Goal: Task Accomplishment & Management: Manage account settings

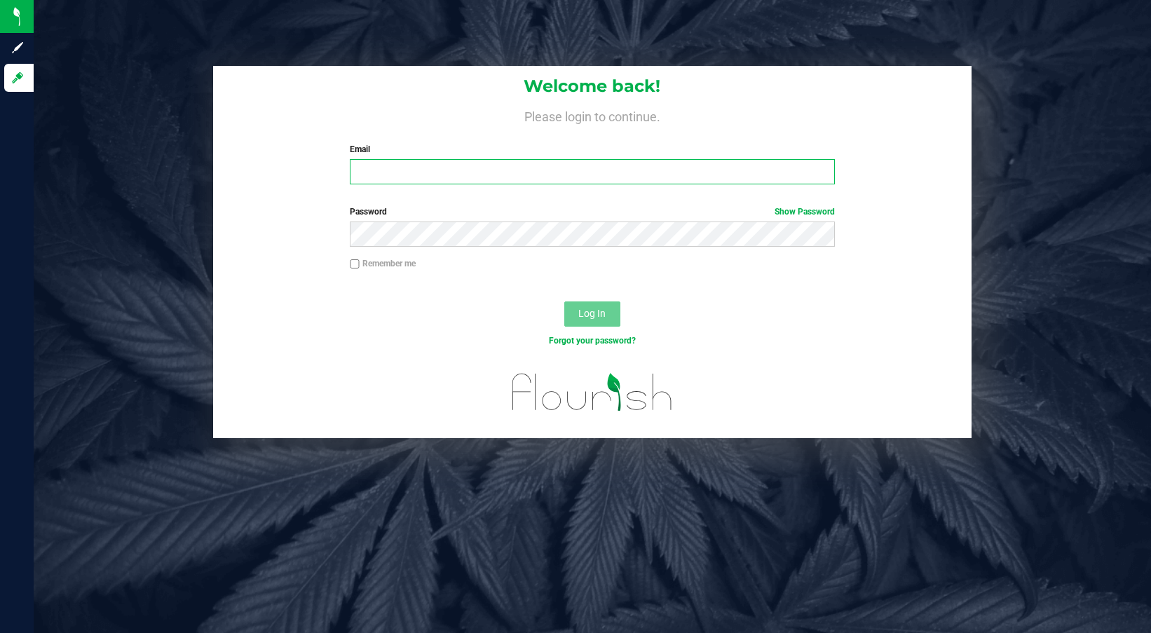
click at [472, 172] on input "Email" at bounding box center [592, 171] width 485 height 25
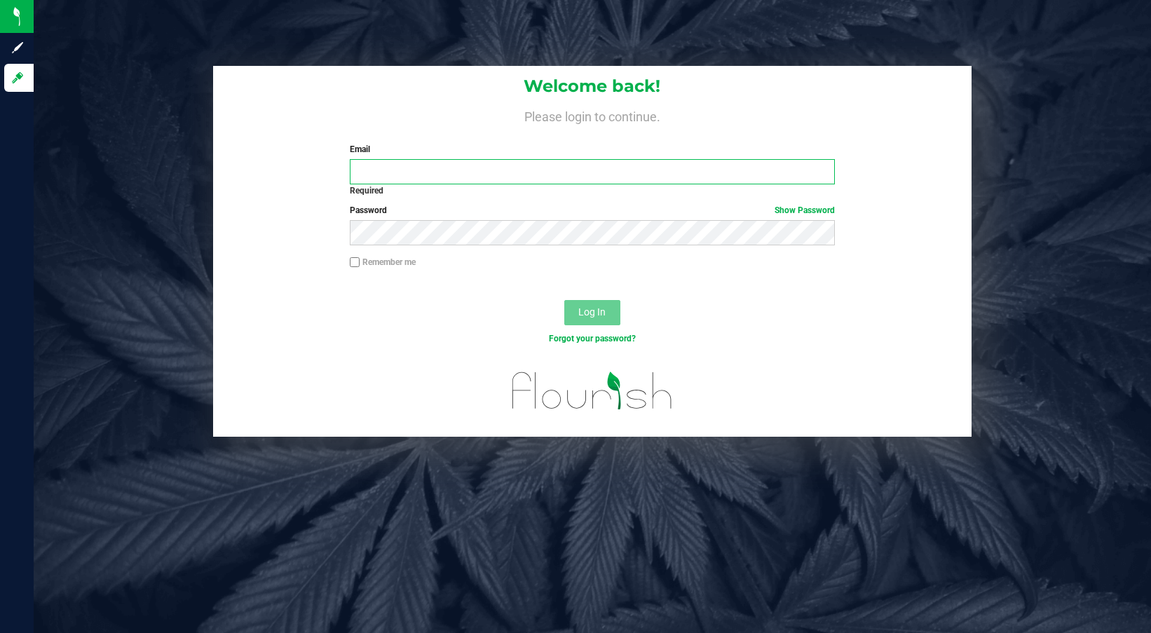
type input "[EMAIL_ADDRESS][DOMAIN_NAME]"
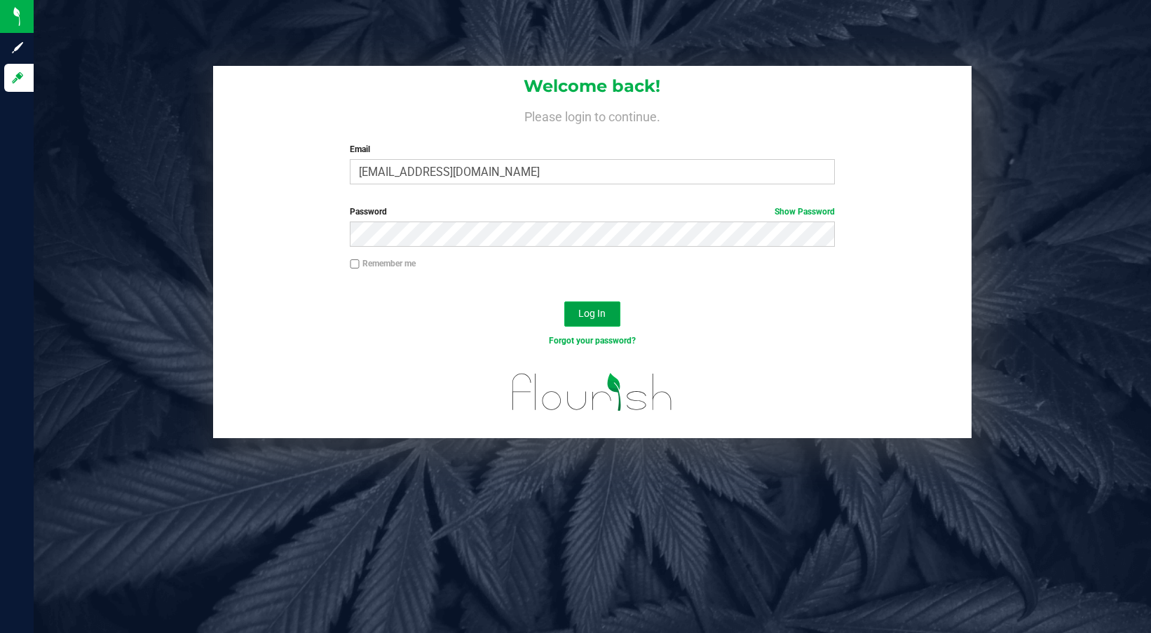
click at [604, 320] on button "Log In" at bounding box center [592, 313] width 56 height 25
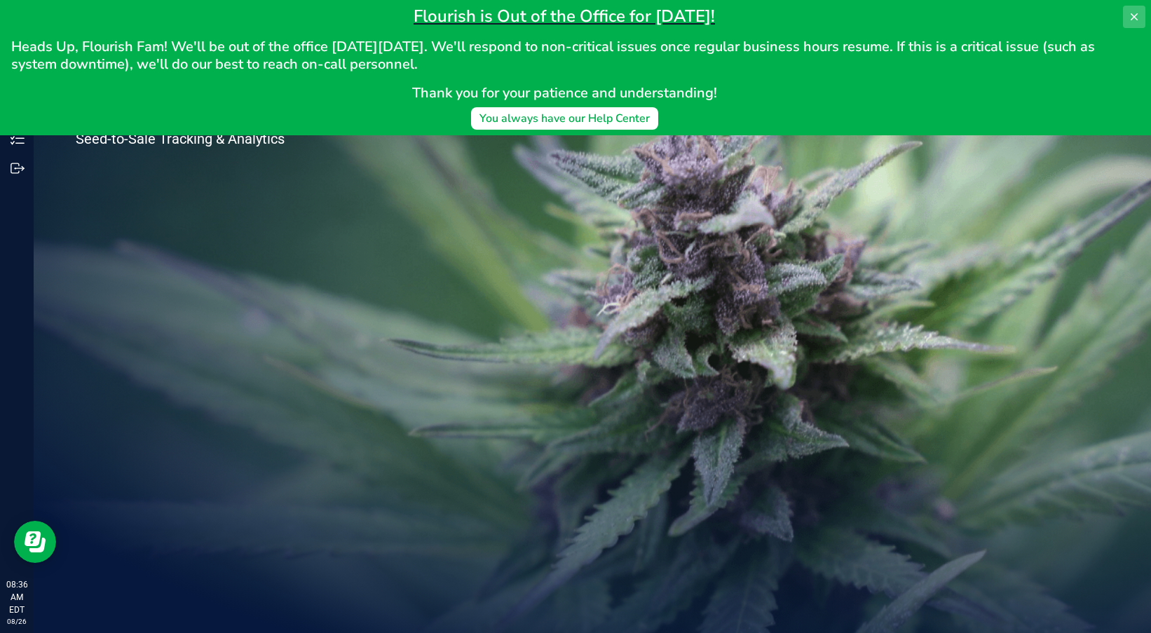
click at [1128, 18] on icon at bounding box center [1133, 16] width 11 height 11
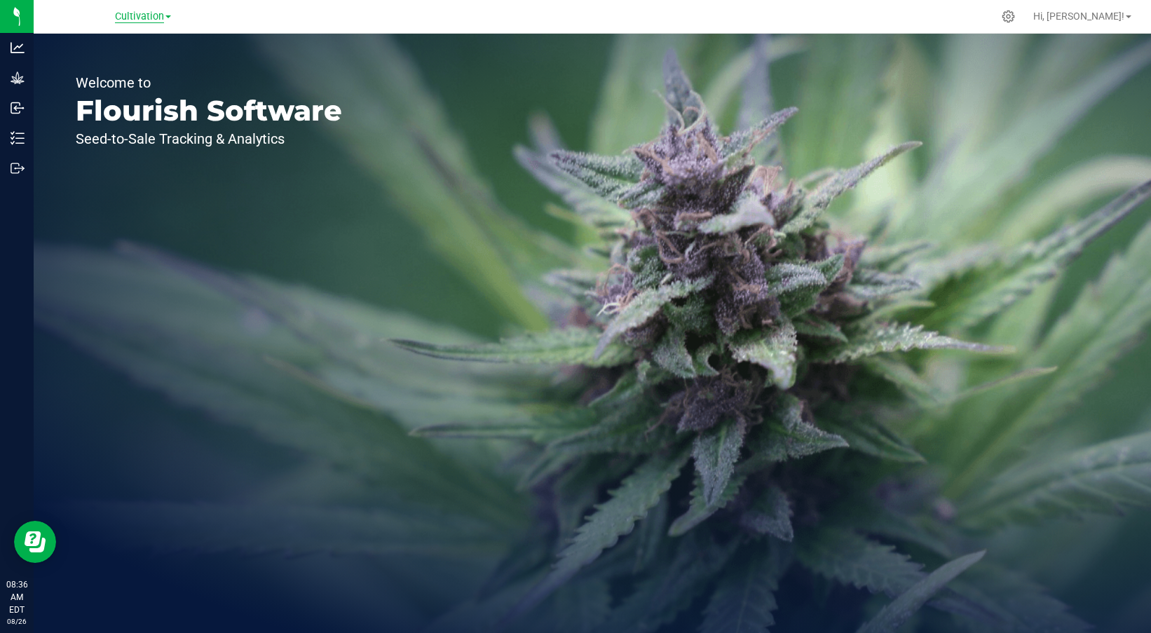
click at [130, 16] on span "Cultivation" at bounding box center [139, 17] width 49 height 13
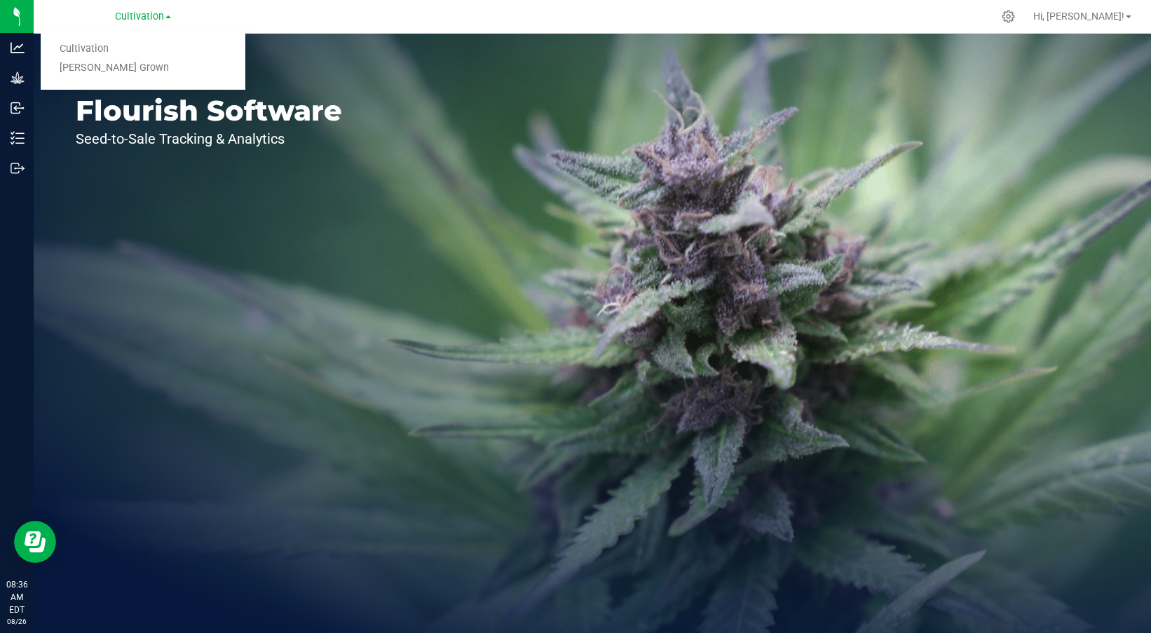
click at [122, 70] on link "[PERSON_NAME] Grown" at bounding box center [143, 68] width 205 height 19
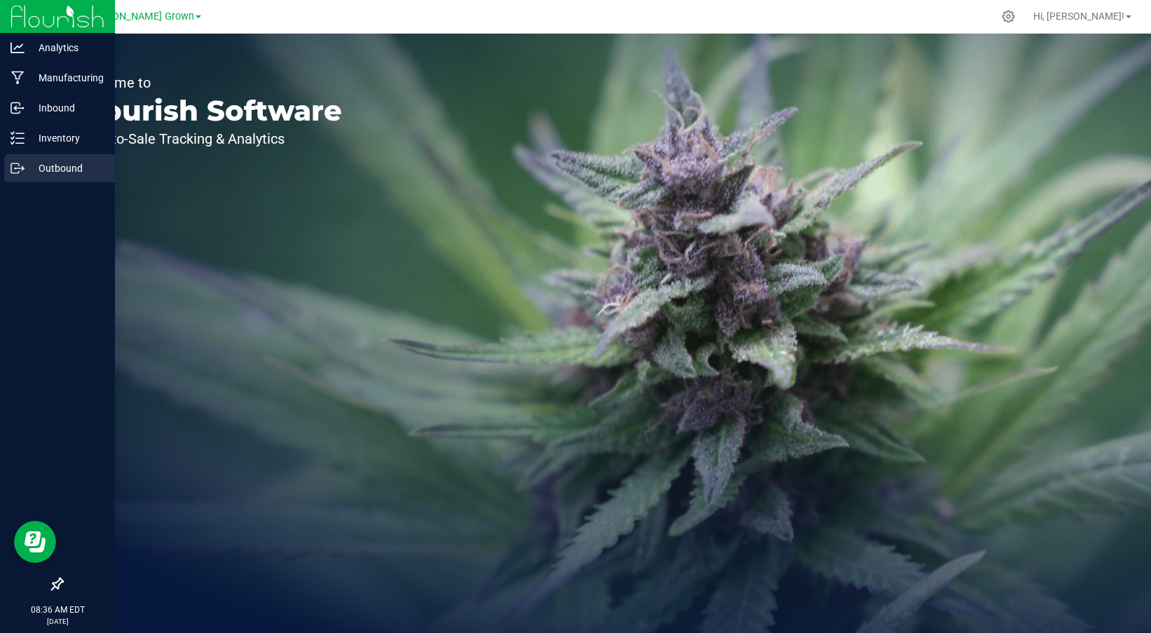
click at [18, 172] on icon at bounding box center [15, 168] width 8 height 10
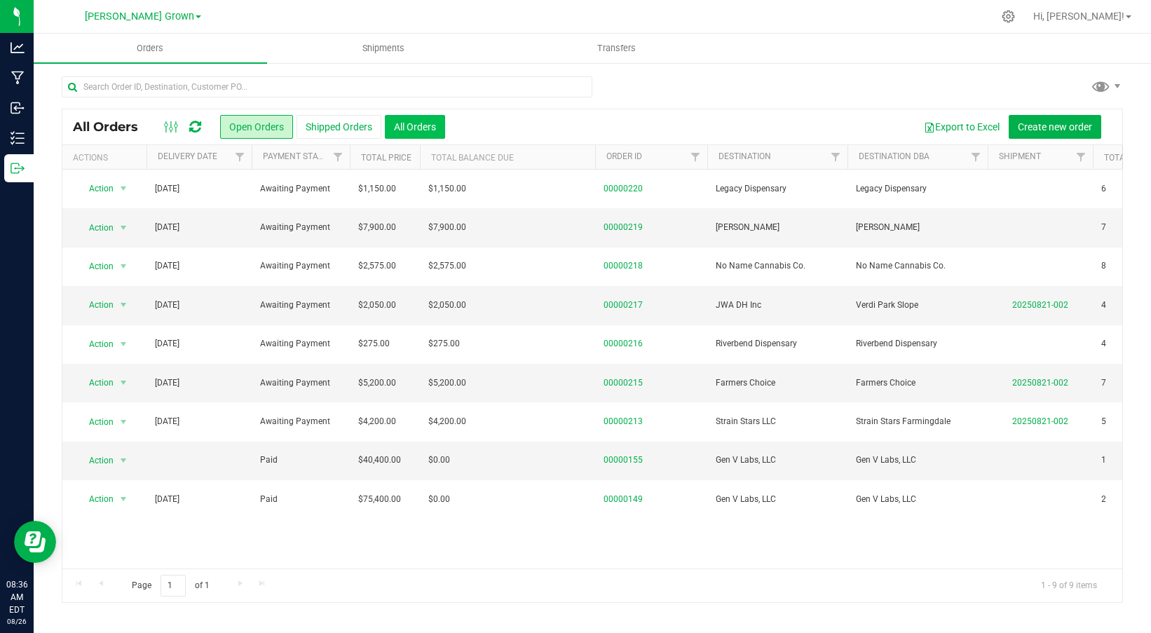
click at [406, 120] on button "All Orders" at bounding box center [415, 127] width 60 height 24
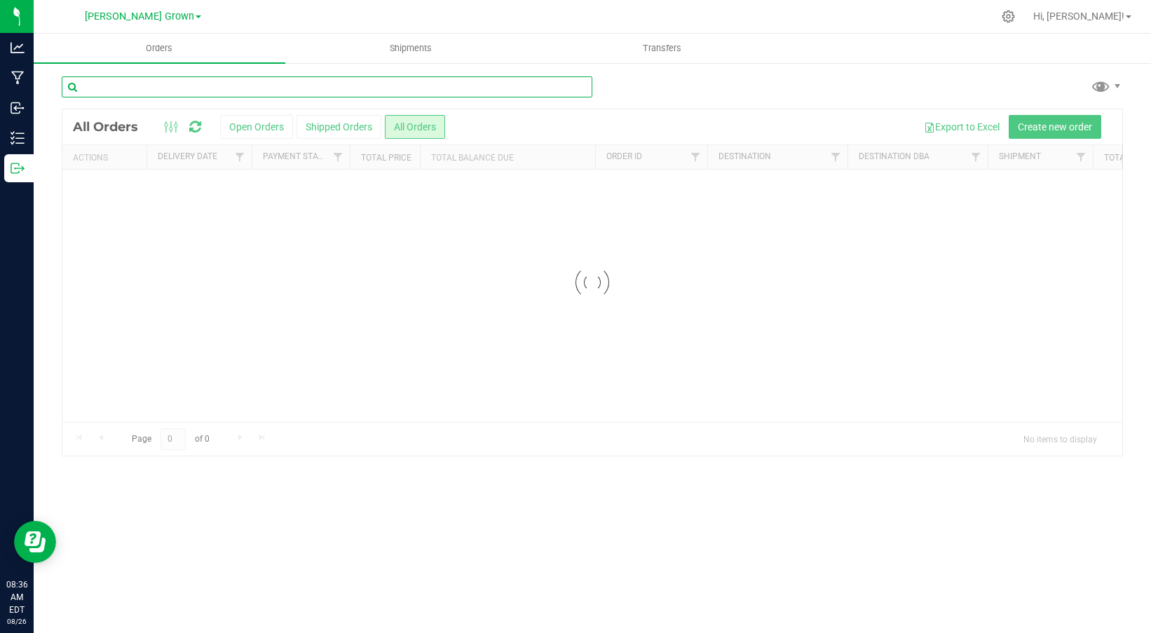
click at [332, 96] on input "text" at bounding box center [327, 86] width 530 height 21
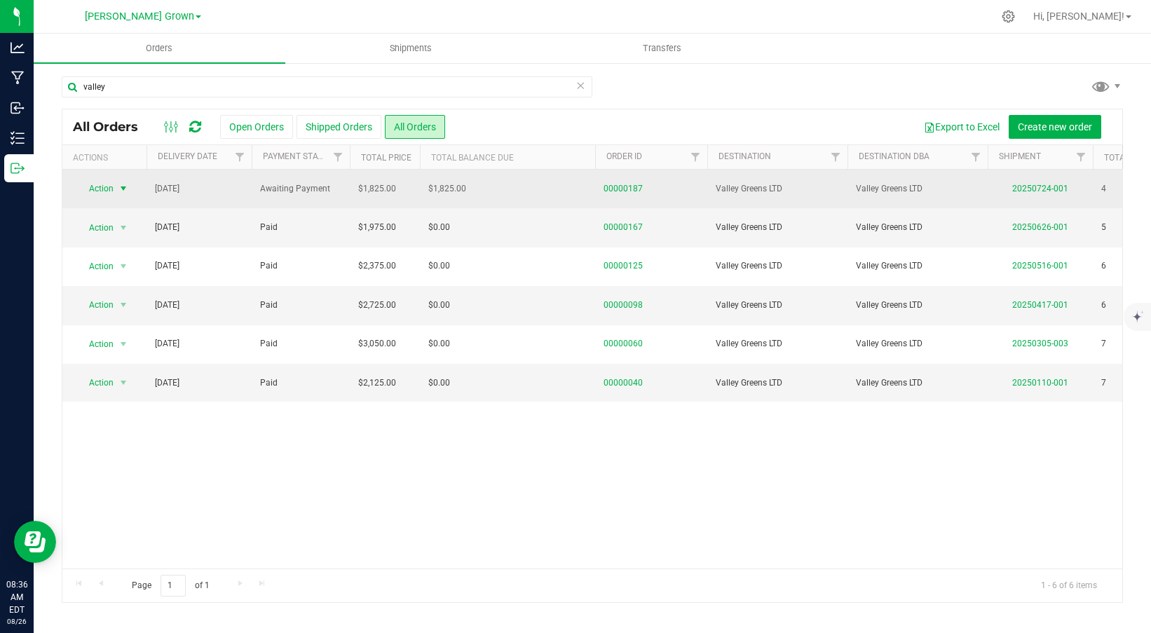
click at [122, 190] on span "select" at bounding box center [123, 188] width 11 height 11
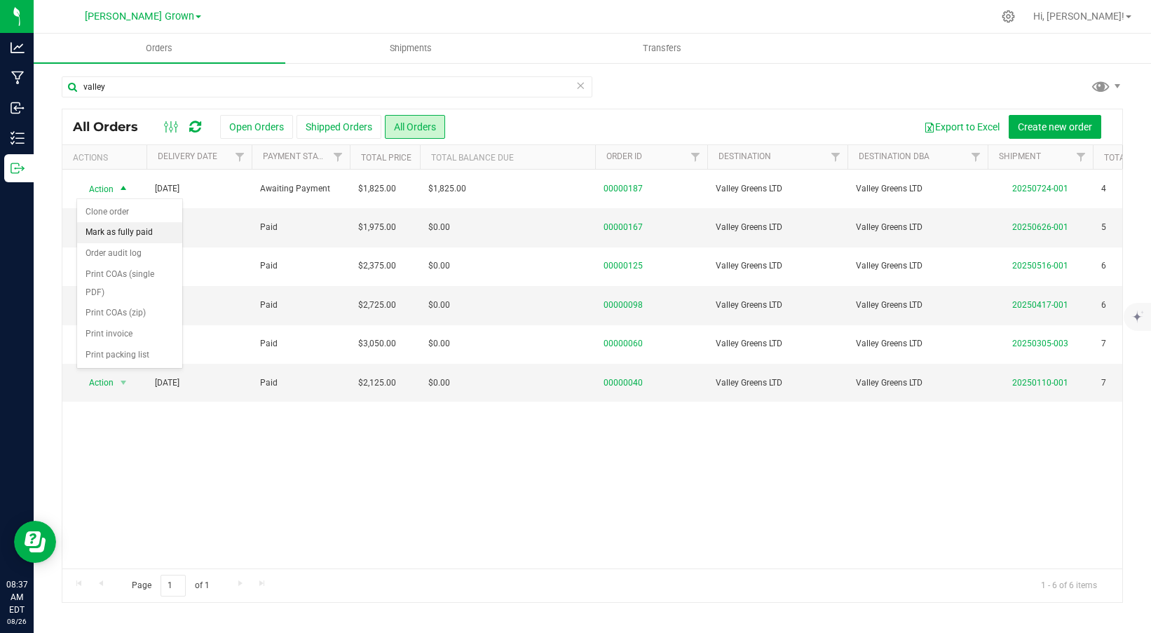
click at [124, 226] on li "Mark as fully paid" at bounding box center [129, 232] width 105 height 21
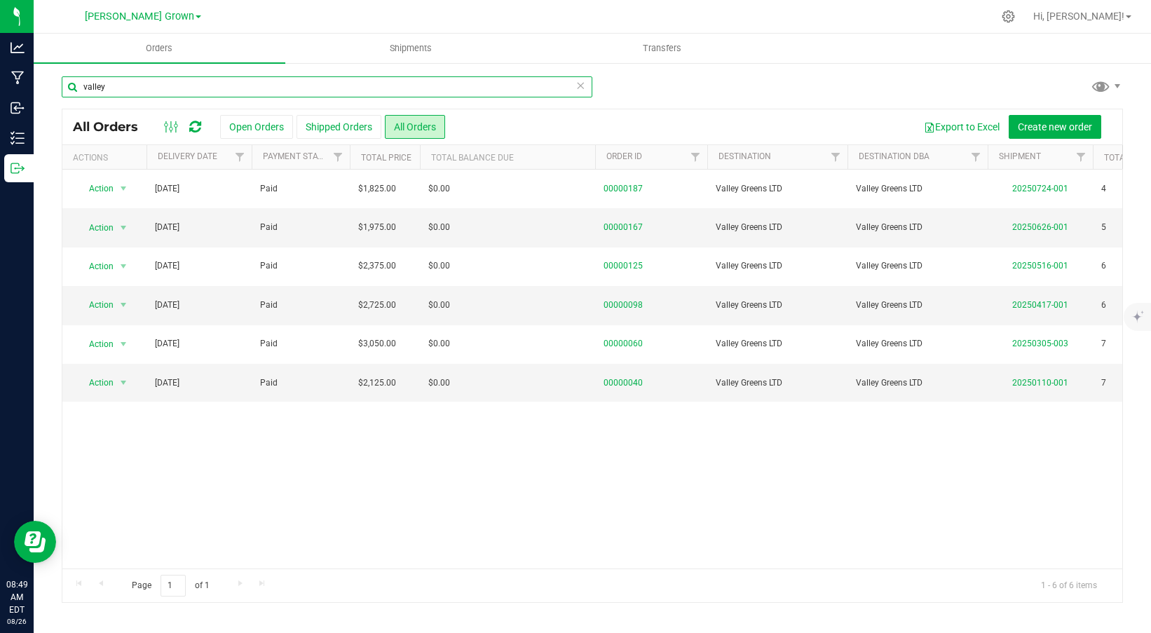
click at [90, 81] on input "valley" at bounding box center [327, 86] width 530 height 21
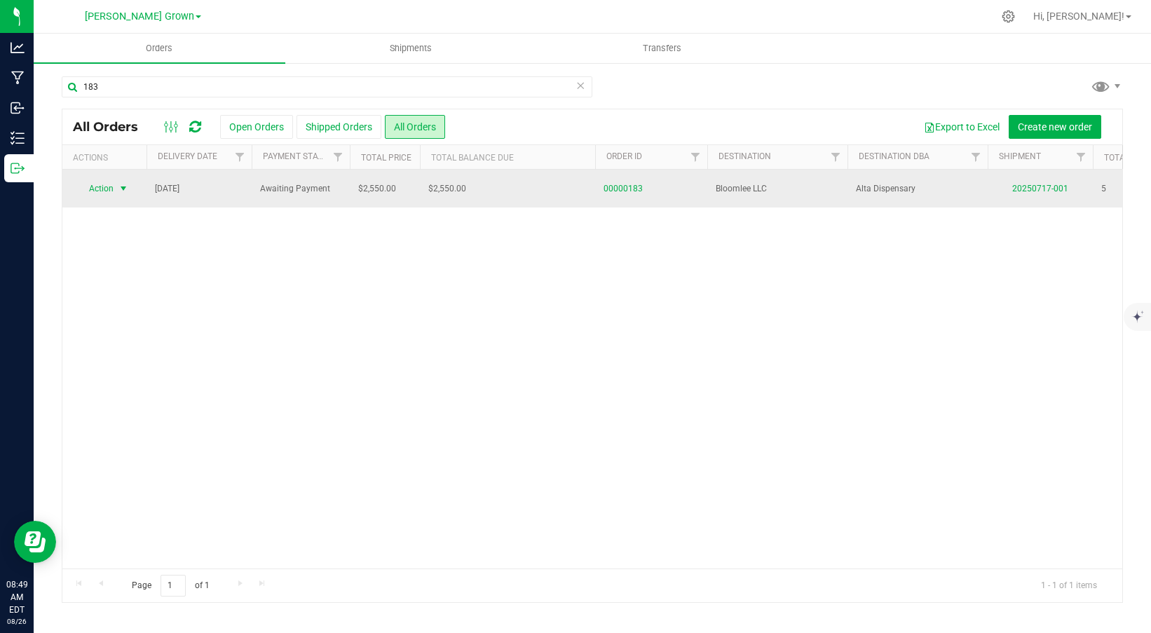
click at [119, 186] on span "select" at bounding box center [123, 188] width 11 height 11
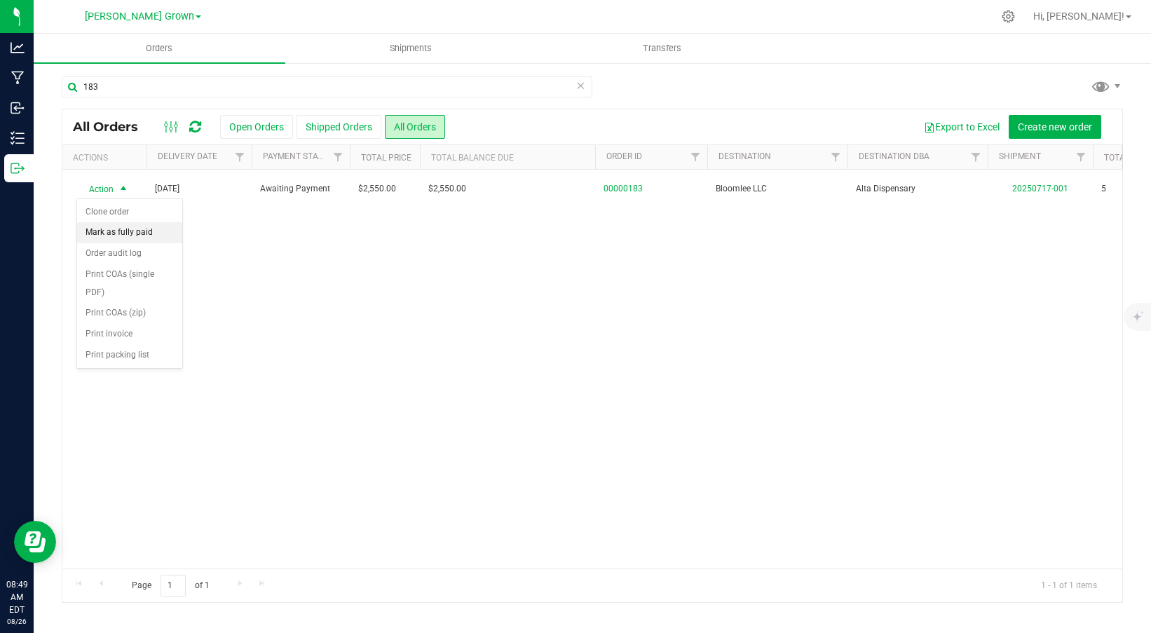
click at [118, 237] on li "Mark as fully paid" at bounding box center [129, 232] width 105 height 21
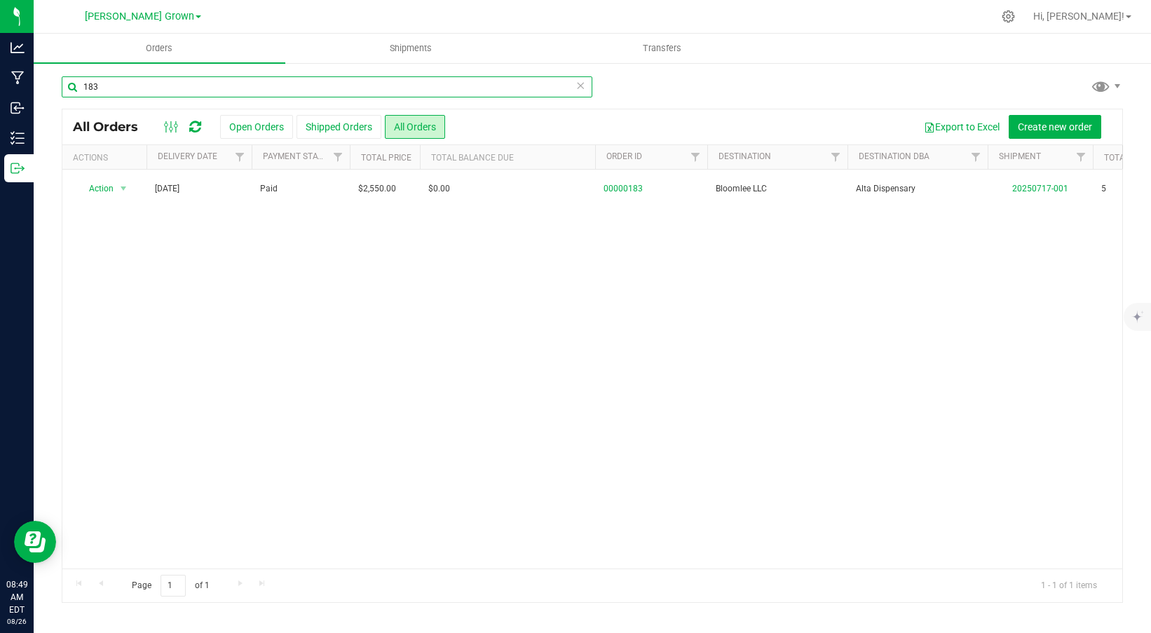
click at [97, 90] on input "183" at bounding box center [327, 86] width 530 height 21
click at [150, 87] on input "201" at bounding box center [327, 86] width 530 height 21
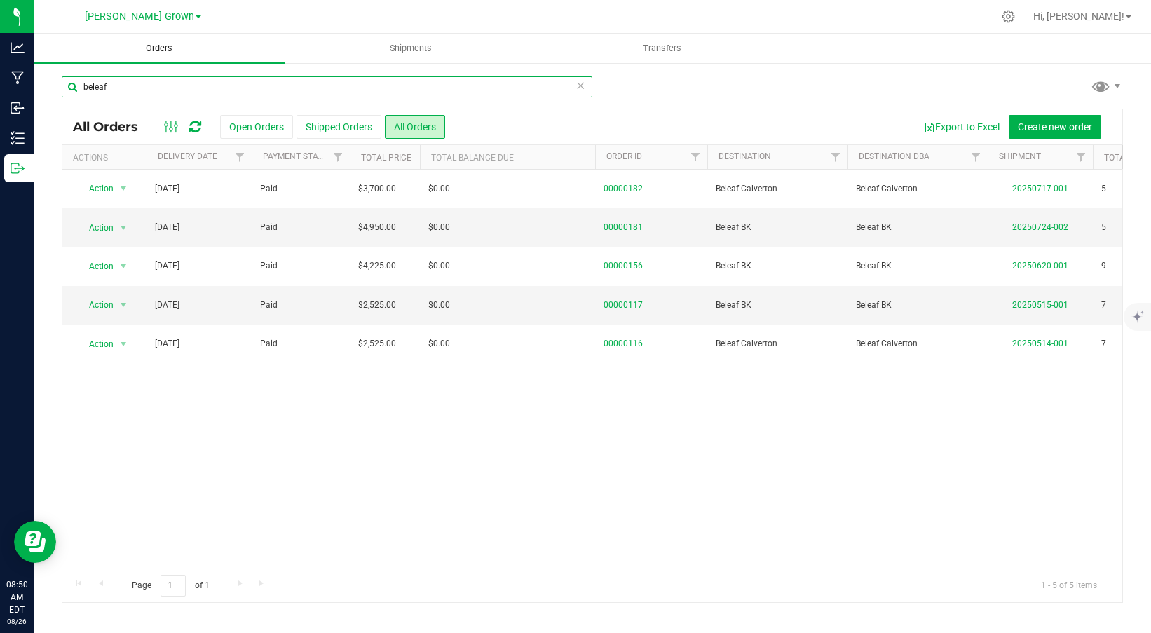
type input "beleaf"
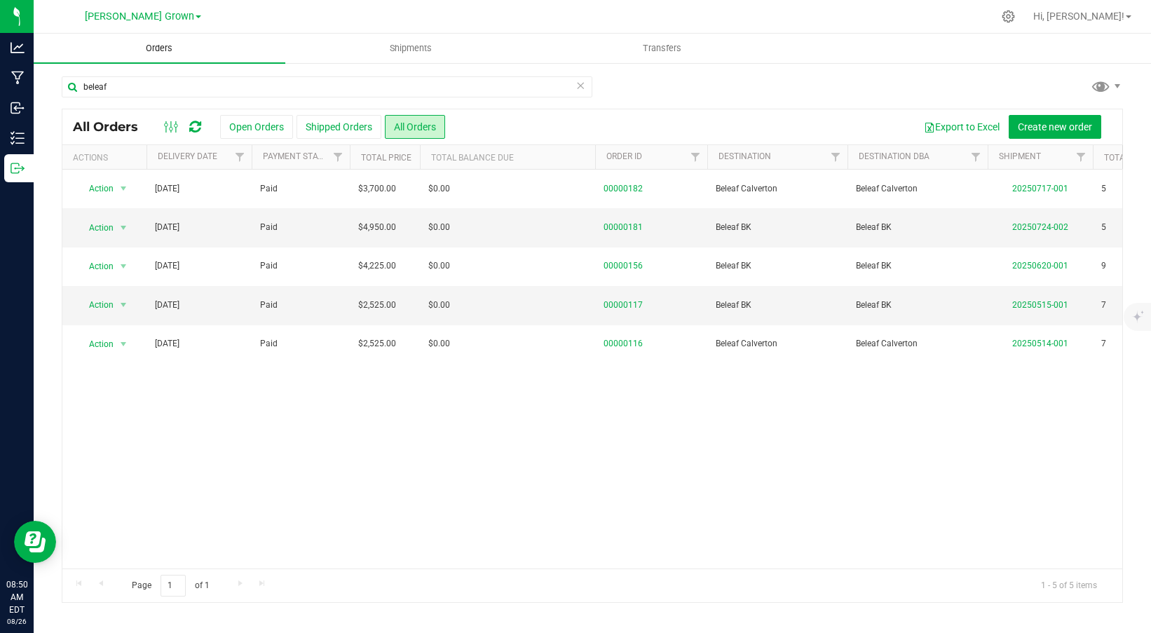
click at [154, 46] on span "Orders" at bounding box center [159, 48] width 64 height 13
click at [575, 89] on icon at bounding box center [580, 84] width 10 height 17
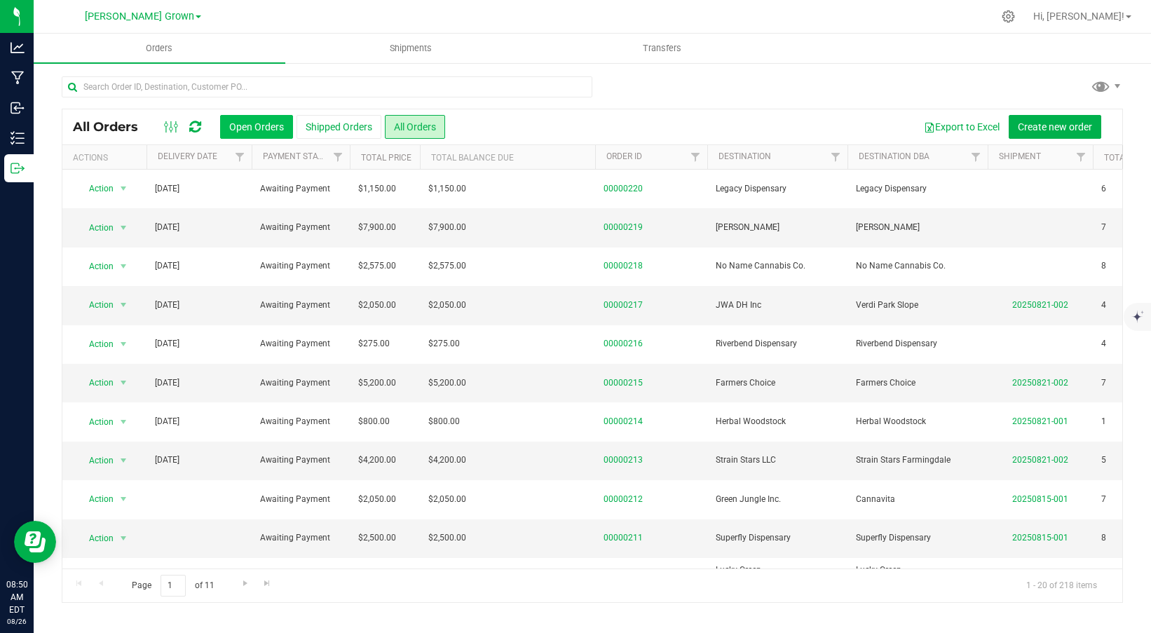
click at [252, 137] on button "Open Orders" at bounding box center [256, 127] width 73 height 24
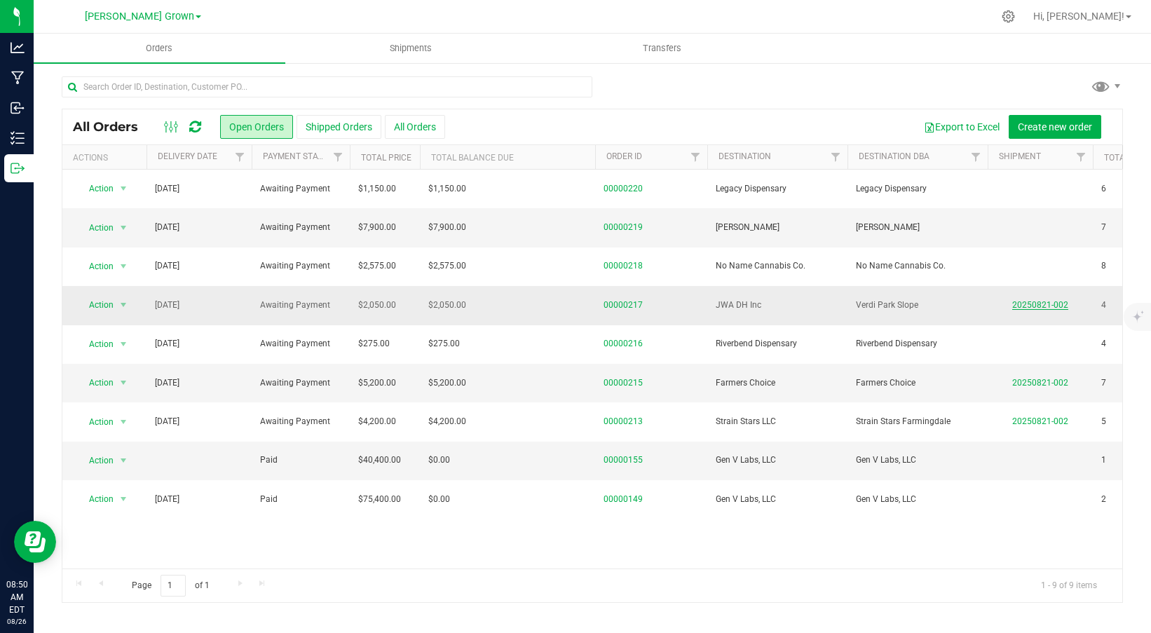
click at [1055, 307] on link "20250821-002" at bounding box center [1040, 305] width 56 height 10
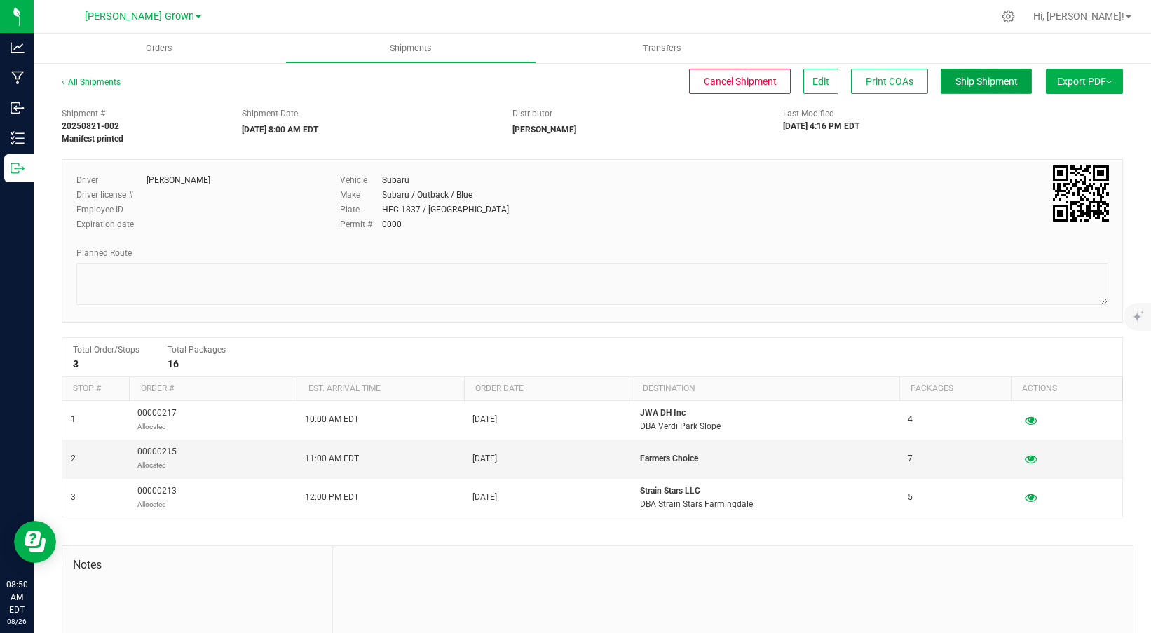
click at [996, 87] on button "Ship Shipment" at bounding box center [985, 81] width 91 height 25
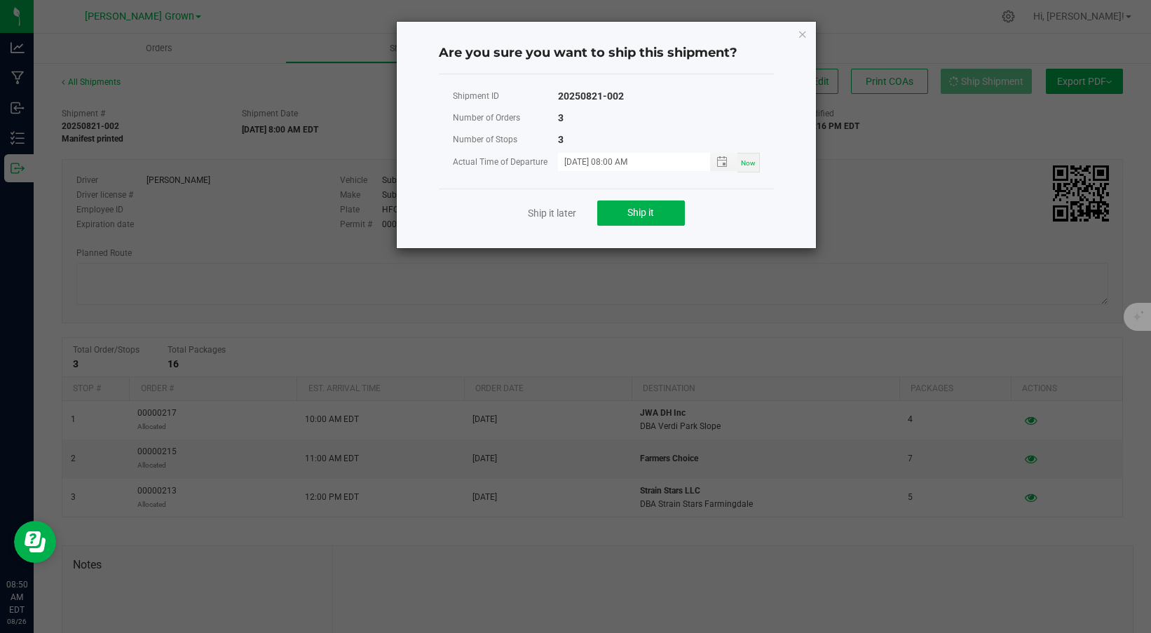
click at [652, 228] on div "Ship it later Ship it" at bounding box center [606, 212] width 335 height 48
click at [652, 220] on button "Ship it" at bounding box center [641, 212] width 88 height 25
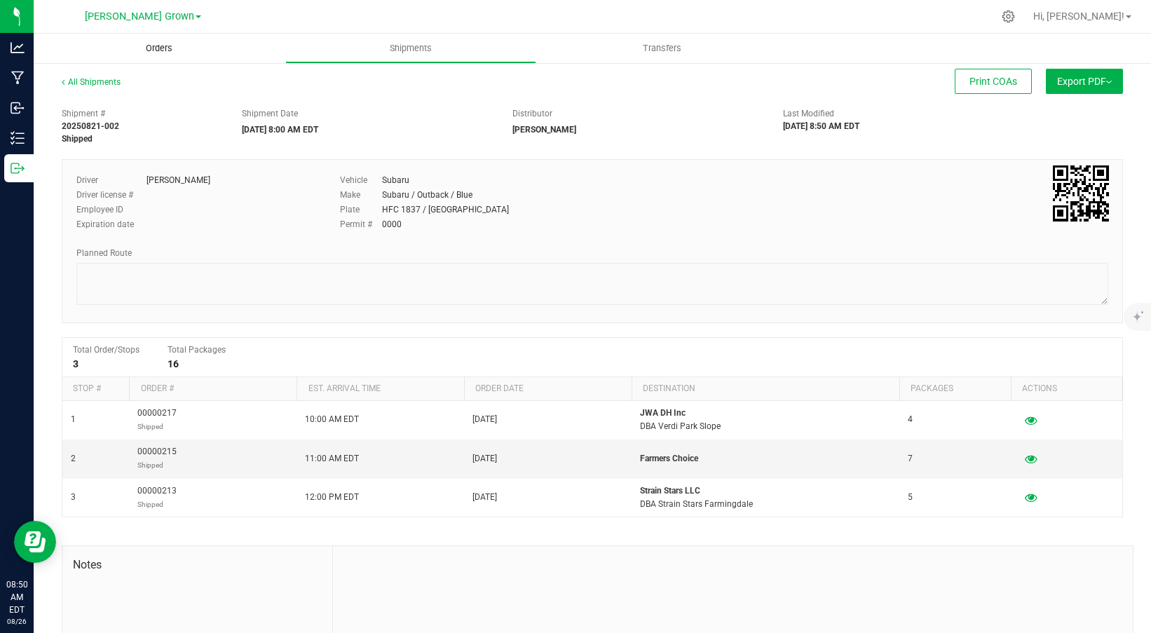
click at [181, 47] on span "Orders" at bounding box center [159, 48] width 64 height 13
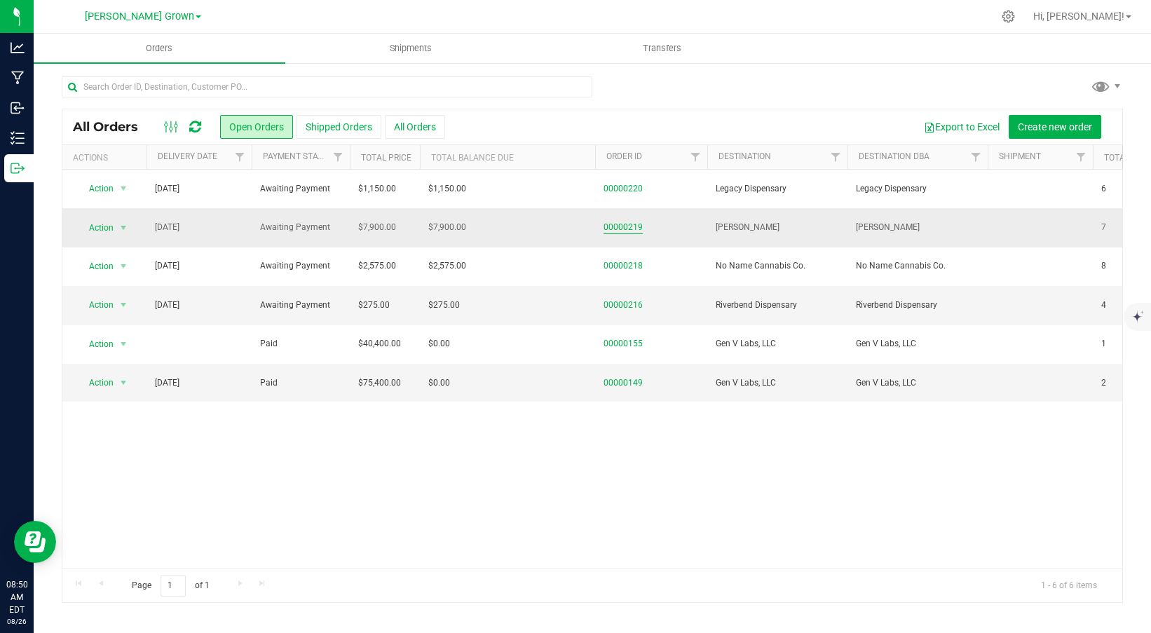
click at [625, 230] on link "00000219" at bounding box center [622, 227] width 39 height 13
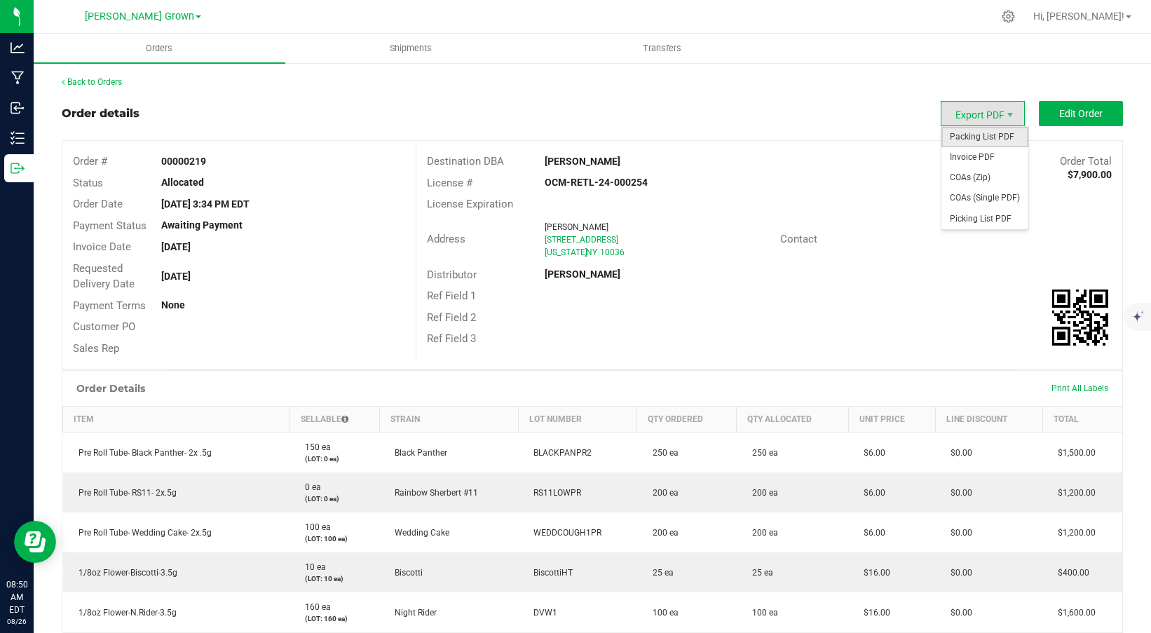
click at [968, 130] on span "Packing List PDF" at bounding box center [984, 137] width 87 height 20
click at [104, 83] on link "Back to Orders" at bounding box center [92, 82] width 60 height 10
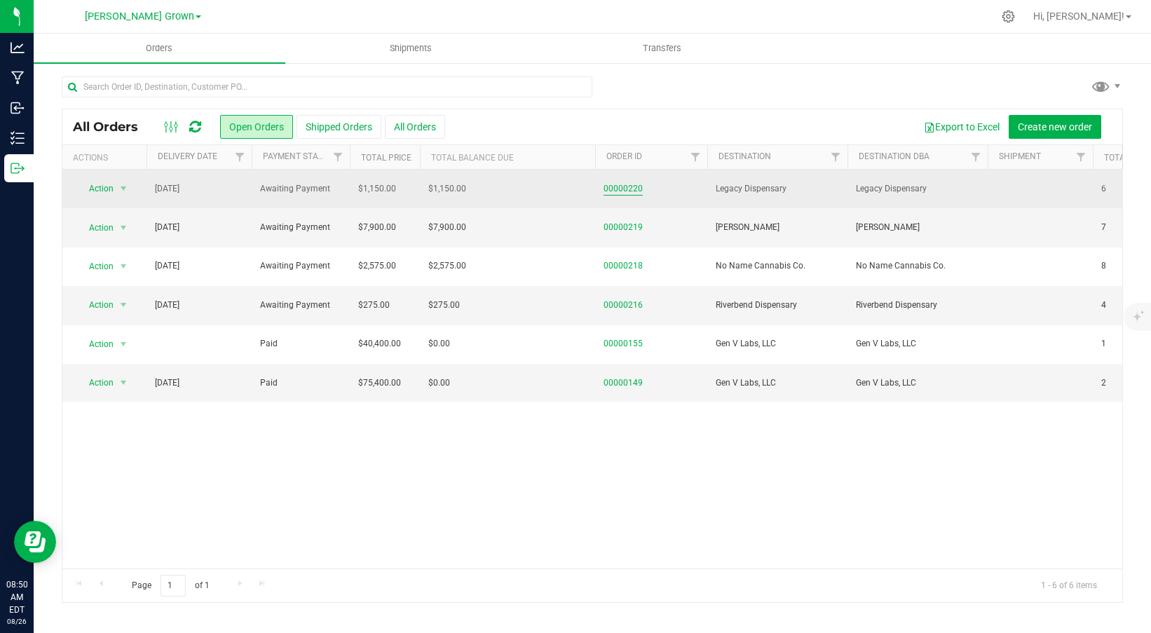
click at [608, 191] on link "00000220" at bounding box center [622, 188] width 39 height 13
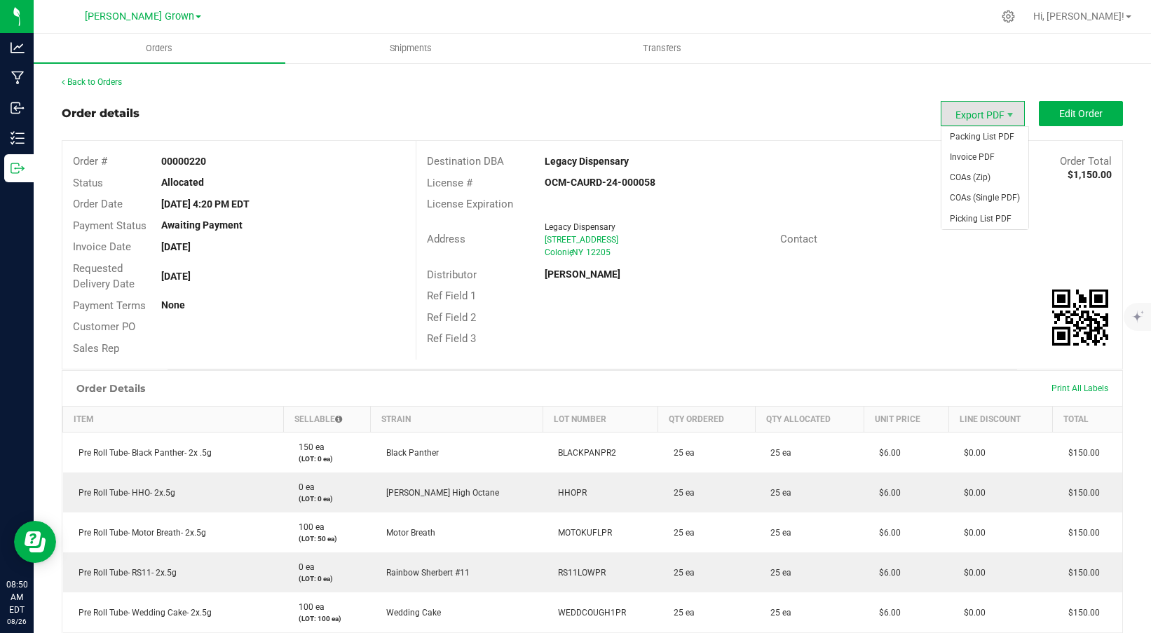
click at [986, 120] on span "Export PDF" at bounding box center [982, 113] width 84 height 25
click at [984, 139] on span "Packing List PDF" at bounding box center [984, 137] width 87 height 20
